Goal: Transaction & Acquisition: Purchase product/service

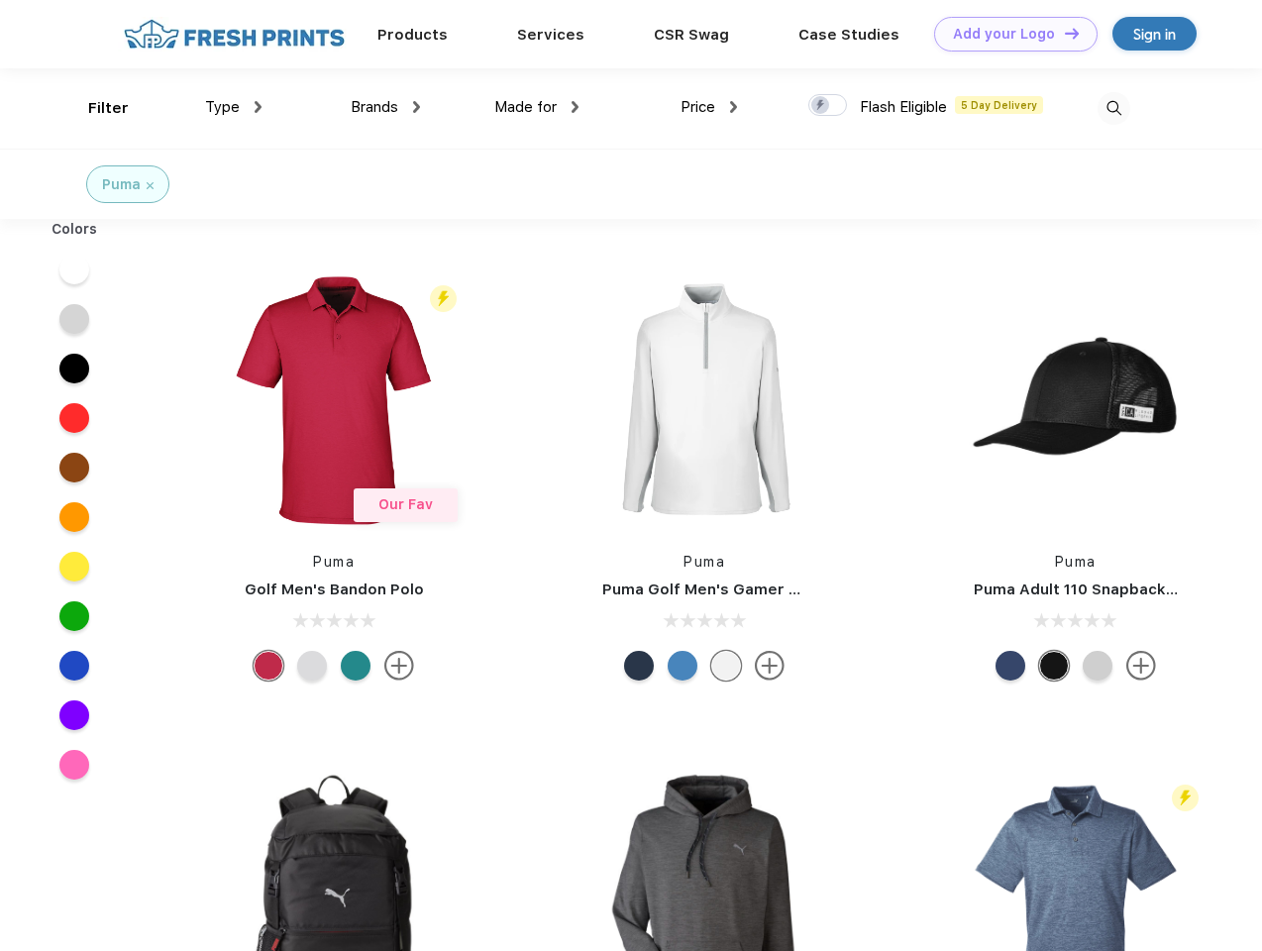
click at [1008, 34] on link "Add your Logo Design Tool" at bounding box center [1015, 34] width 163 height 35
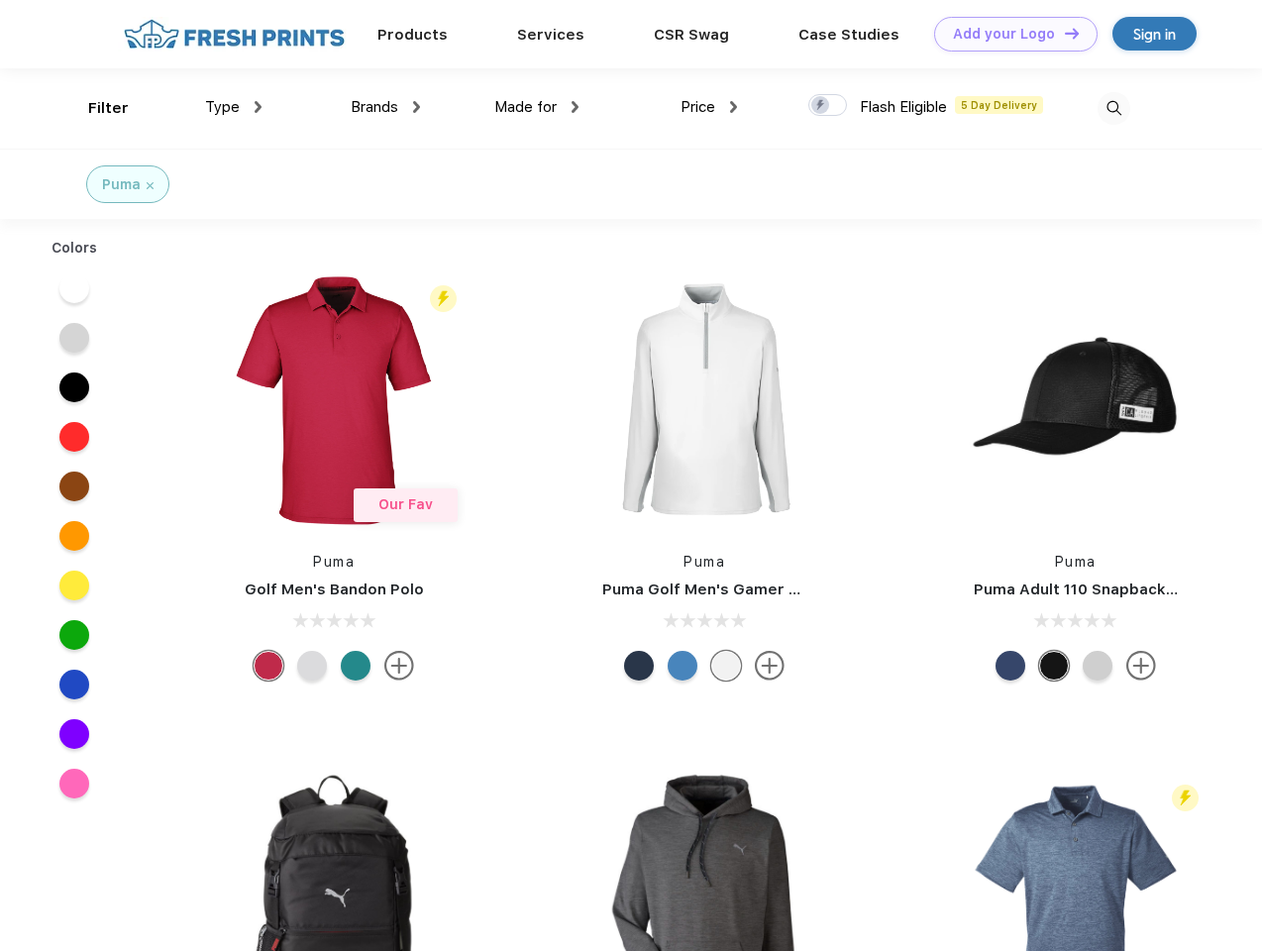
click at [0, 0] on div "Design Tool" at bounding box center [0, 0] width 0 height 0
click at [1063, 33] on link "Add your Logo Design Tool" at bounding box center [1015, 34] width 163 height 35
click at [95, 108] on div "Filter" at bounding box center [108, 108] width 41 height 23
click at [234, 107] on span "Type" at bounding box center [222, 107] width 35 height 18
click at [385, 107] on span "Brands" at bounding box center [375, 107] width 48 height 18
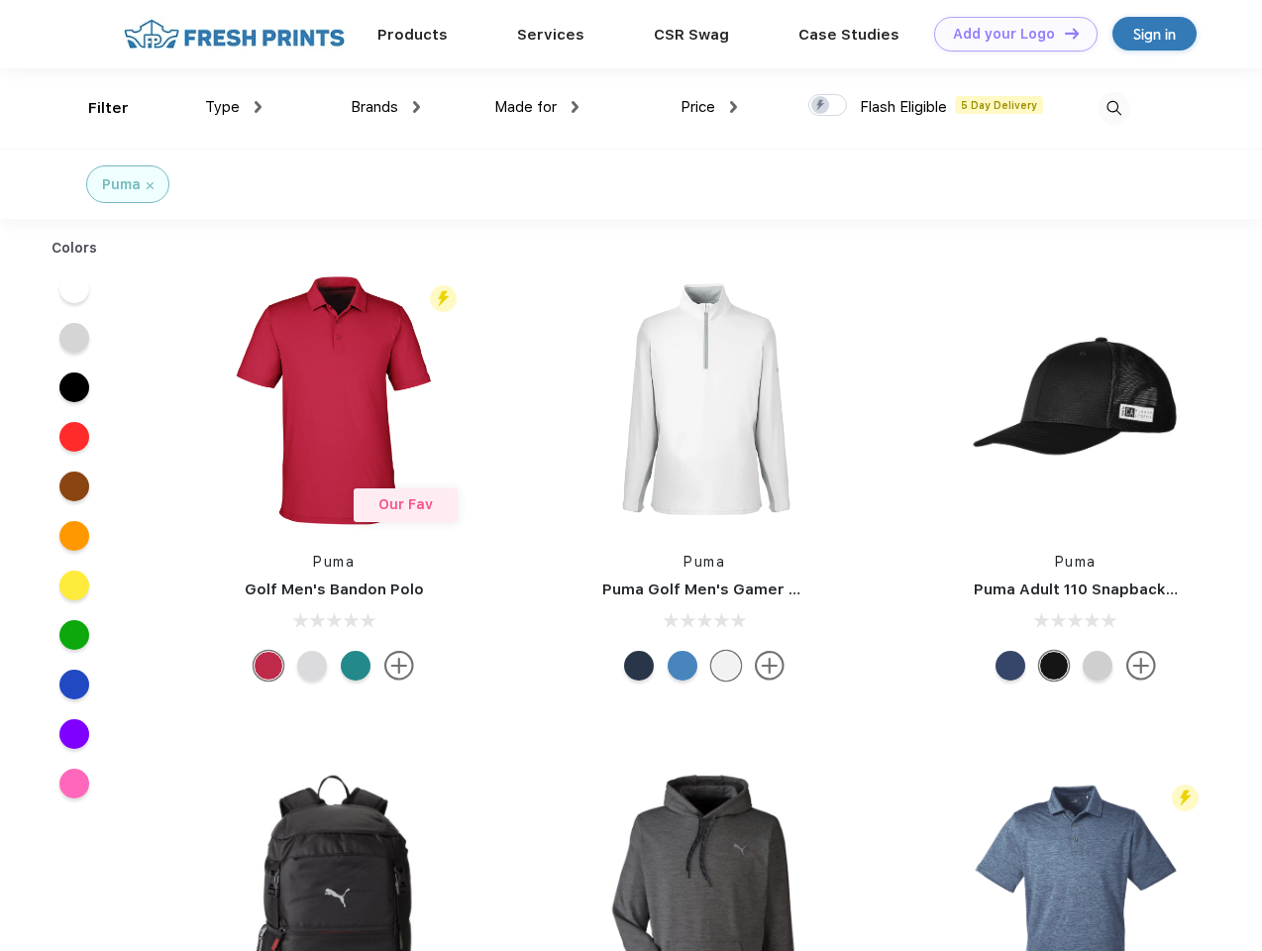
click at [537, 107] on span "Made for" at bounding box center [525, 107] width 62 height 18
click at [709, 107] on span "Price" at bounding box center [697, 107] width 35 height 18
click at [828, 106] on div at bounding box center [827, 105] width 39 height 22
click at [821, 106] on input "checkbox" at bounding box center [814, 99] width 13 height 13
click at [1113, 108] on img at bounding box center [1113, 108] width 33 height 33
